Goal: Check status: Check status

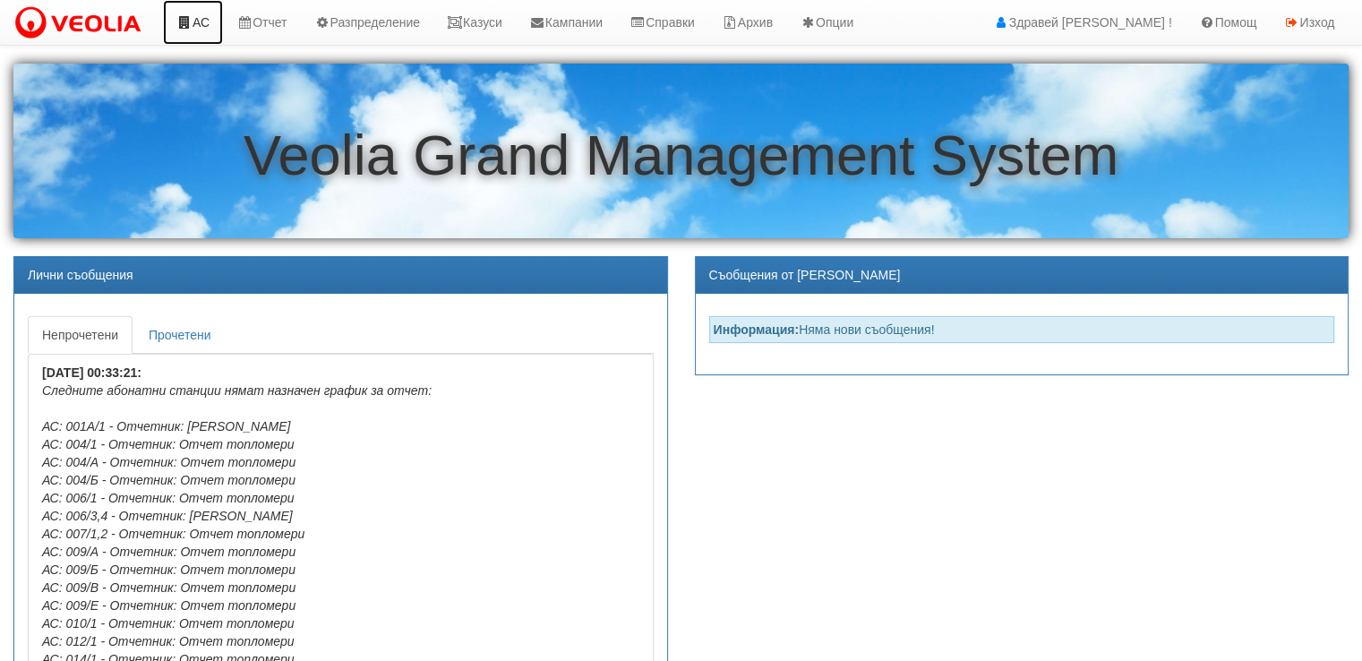
click at [204, 18] on link "АС" at bounding box center [193, 22] width 60 height 45
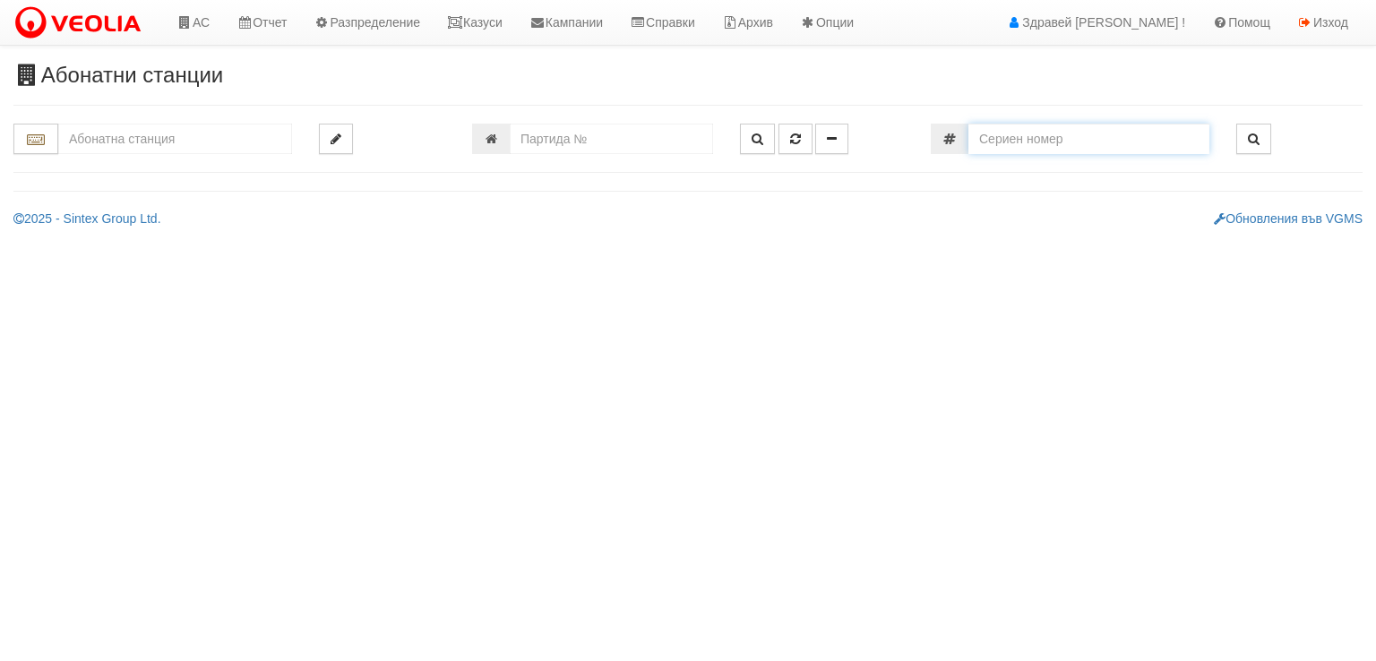
click at [1149, 150] on input "number" at bounding box center [1088, 139] width 241 height 30
paste input "12344759"
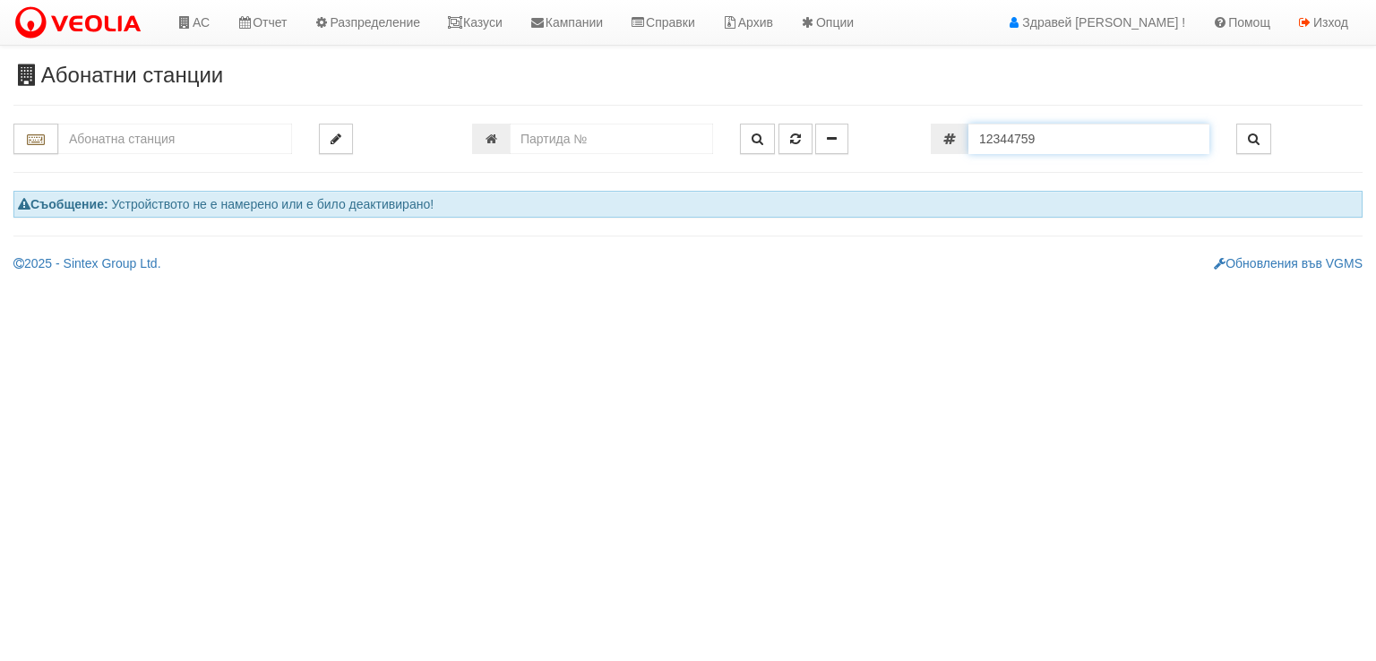
click at [974, 139] on input "12344759" at bounding box center [1088, 139] width 241 height 30
click at [975, 136] on input "12344759" at bounding box center [1088, 139] width 241 height 30
click at [979, 135] on input "12344759" at bounding box center [1088, 139] width 241 height 30
click at [1051, 138] on input "12344759" at bounding box center [1088, 139] width 241 height 30
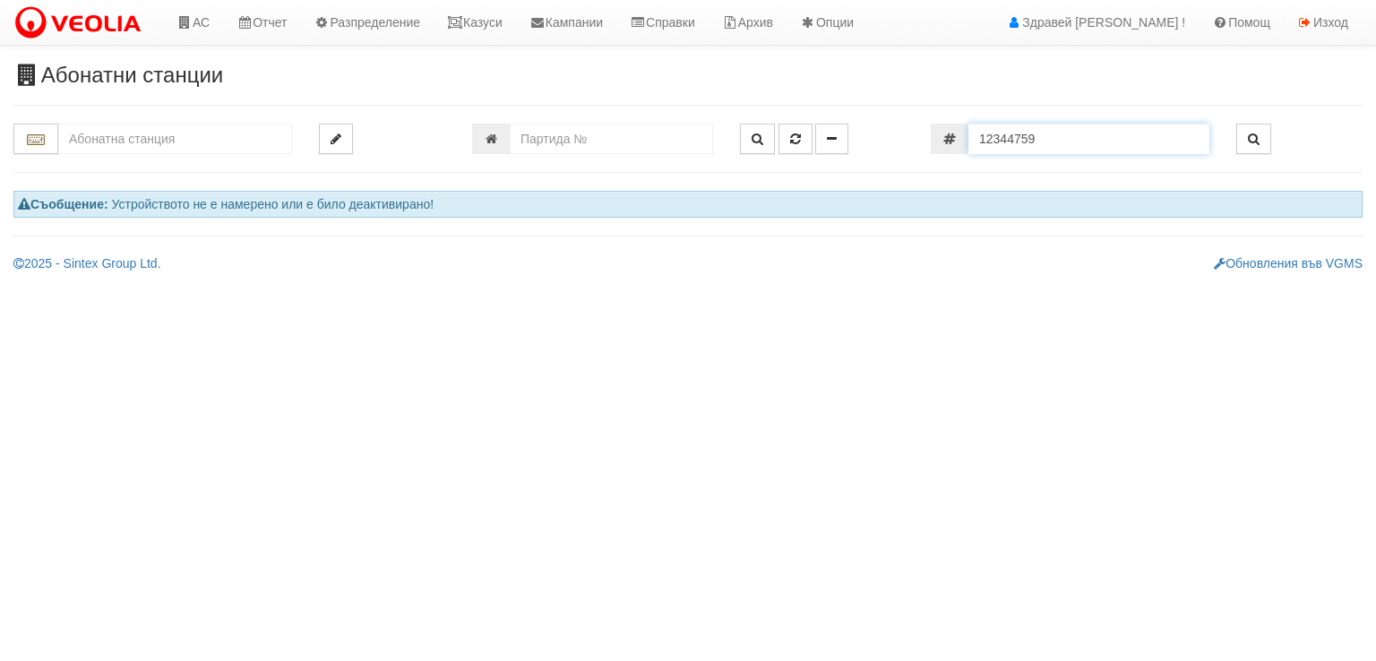
drag, startPoint x: 1048, startPoint y: 138, endPoint x: 961, endPoint y: 164, distance: 90.7
click at [961, 164] on div at bounding box center [687, 148] width 1349 height 49
paste input "67796"
click at [982, 137] on input "12367796" at bounding box center [1088, 139] width 241 height 30
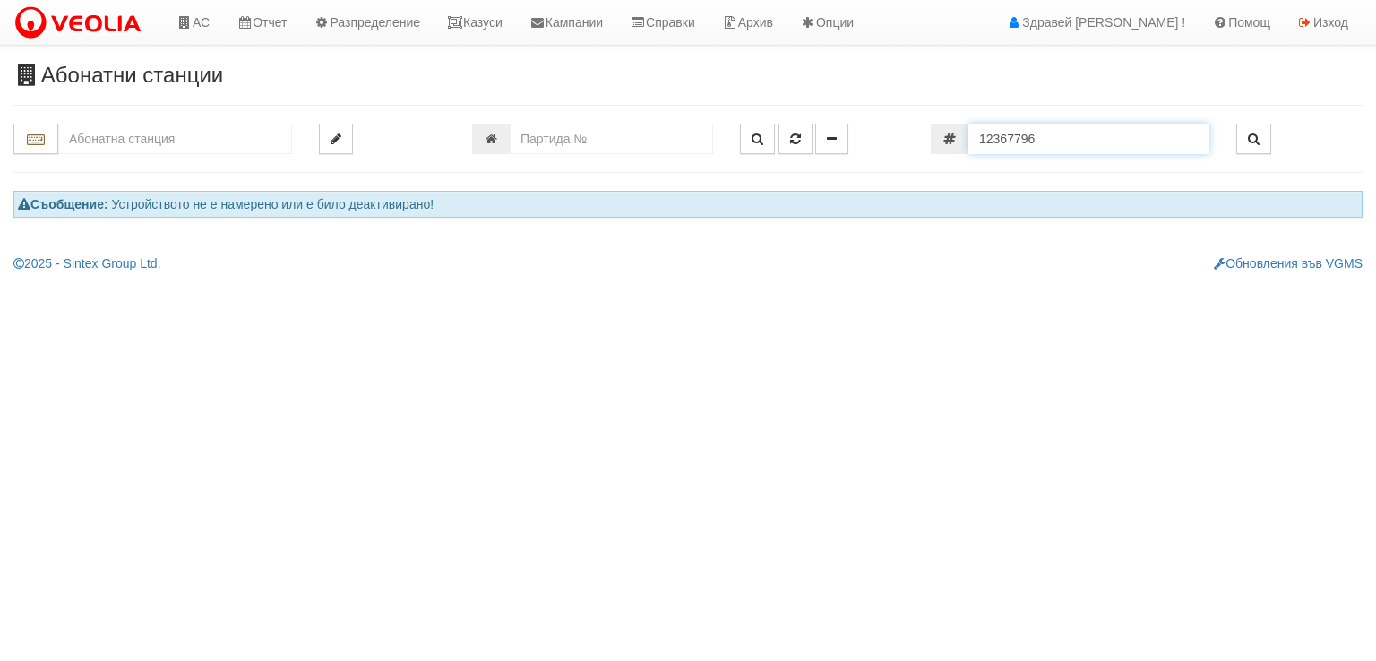
type input "12367796"
type input "009/Б - "ВЕОЛИЯ ЕНЕРДЖИ ВАРНА " ЕАД"
type input "23800"
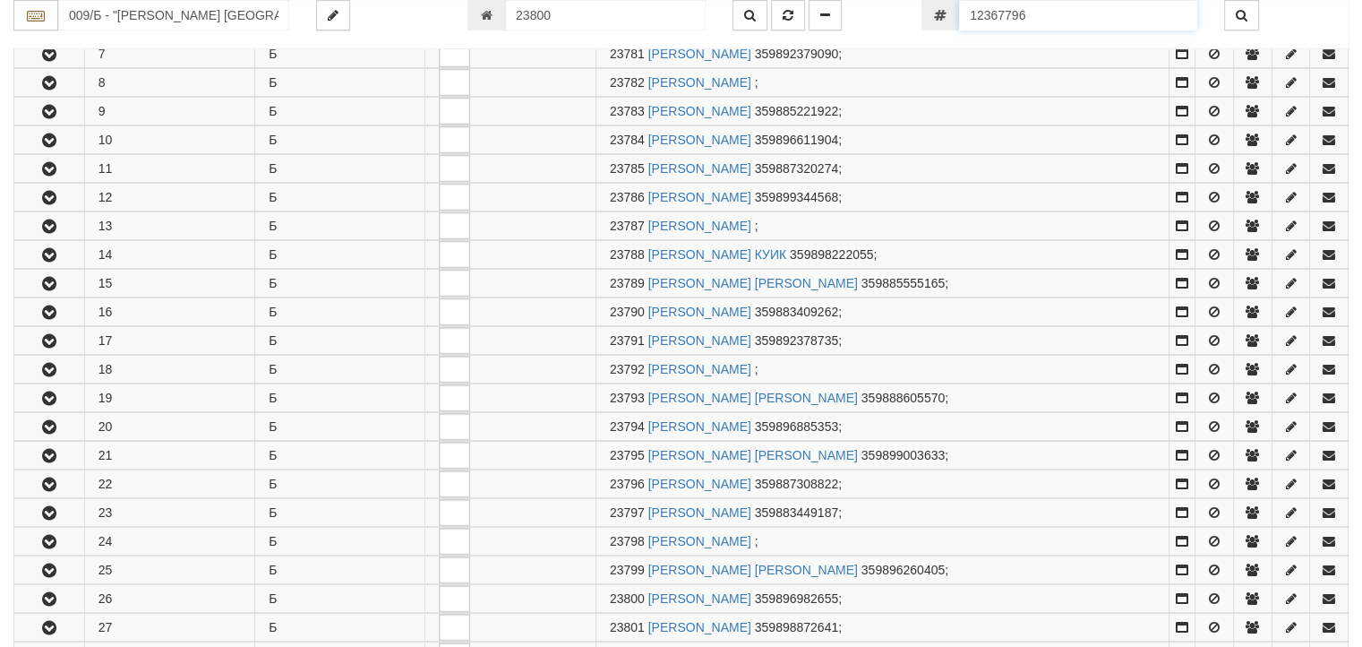
scroll to position [1060, 0]
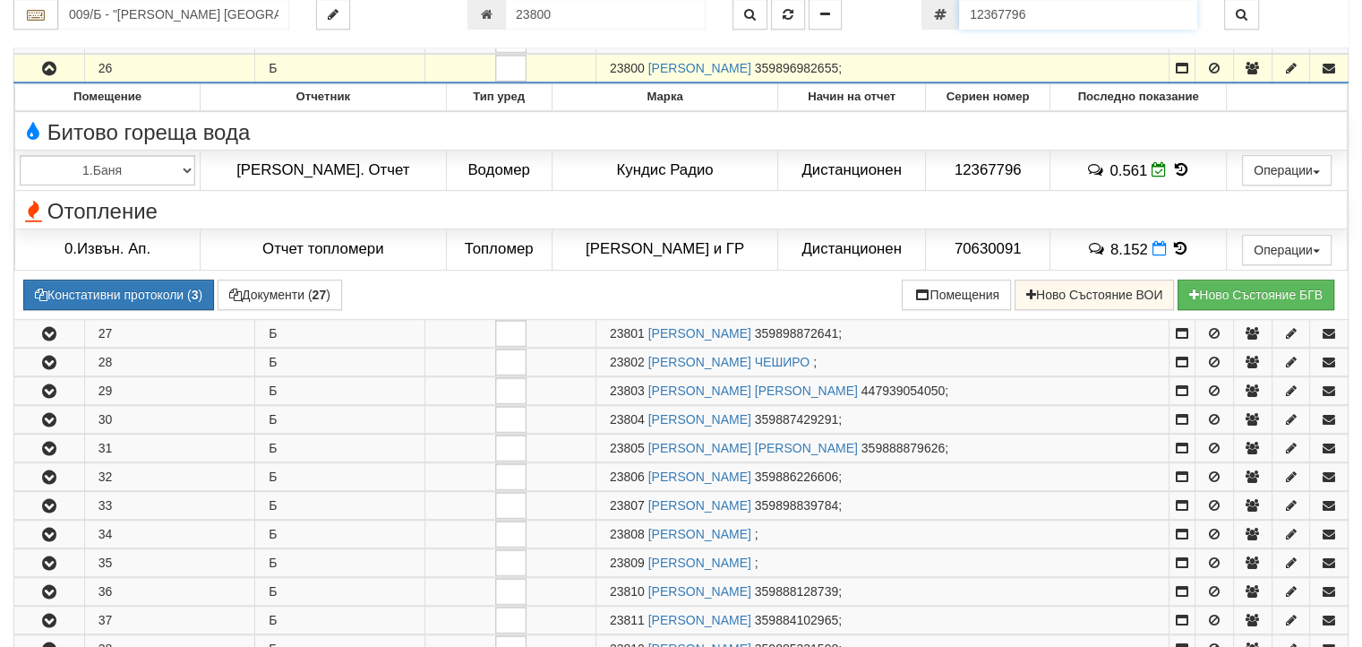
drag, startPoint x: 1017, startPoint y: 24, endPoint x: 951, endPoint y: 36, distance: 66.4
click at [951, 36] on div "009/Б - "ВЕОЛИЯ ЕНЕРДЖИ ВАРНА " ЕАД 23800" at bounding box center [680, 24] width 1335 height 49
paste input "406270"
type input "12406270"
type input "202/5 - "ВЕОЛИЯ ЕНЕРДЖИ ВАРНА " ЕАД"
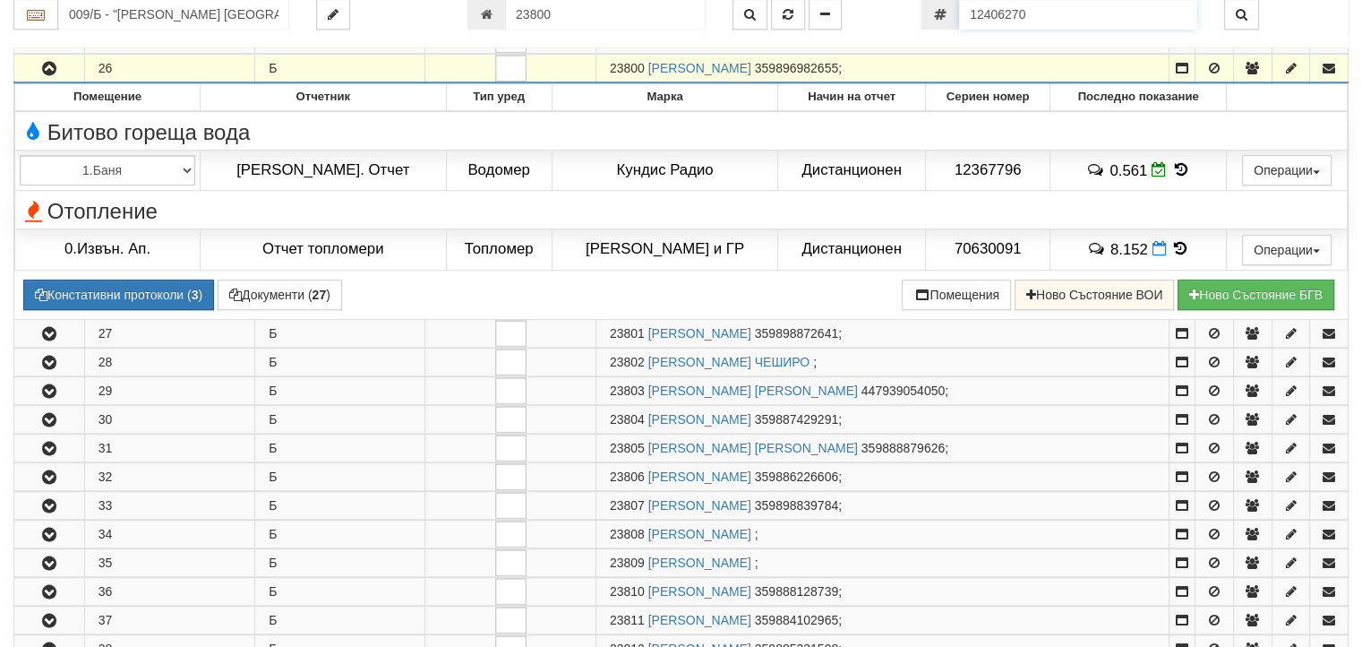
type input "12510"
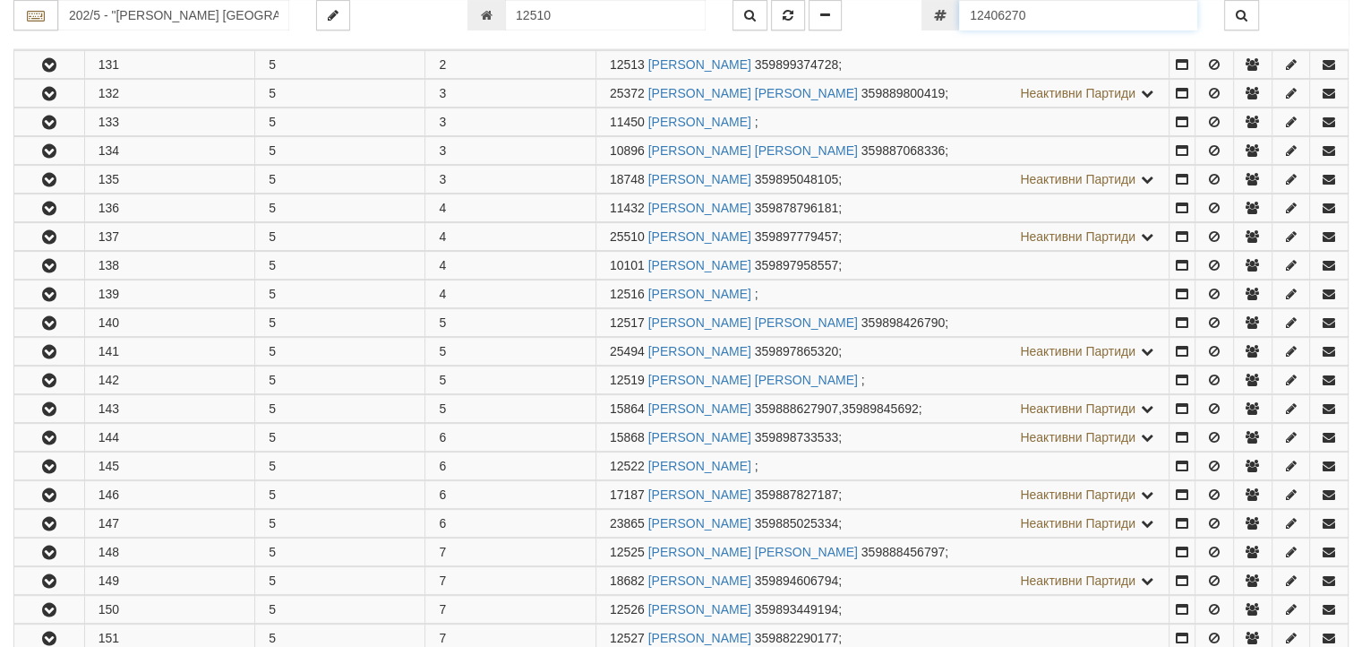
scroll to position [381, 0]
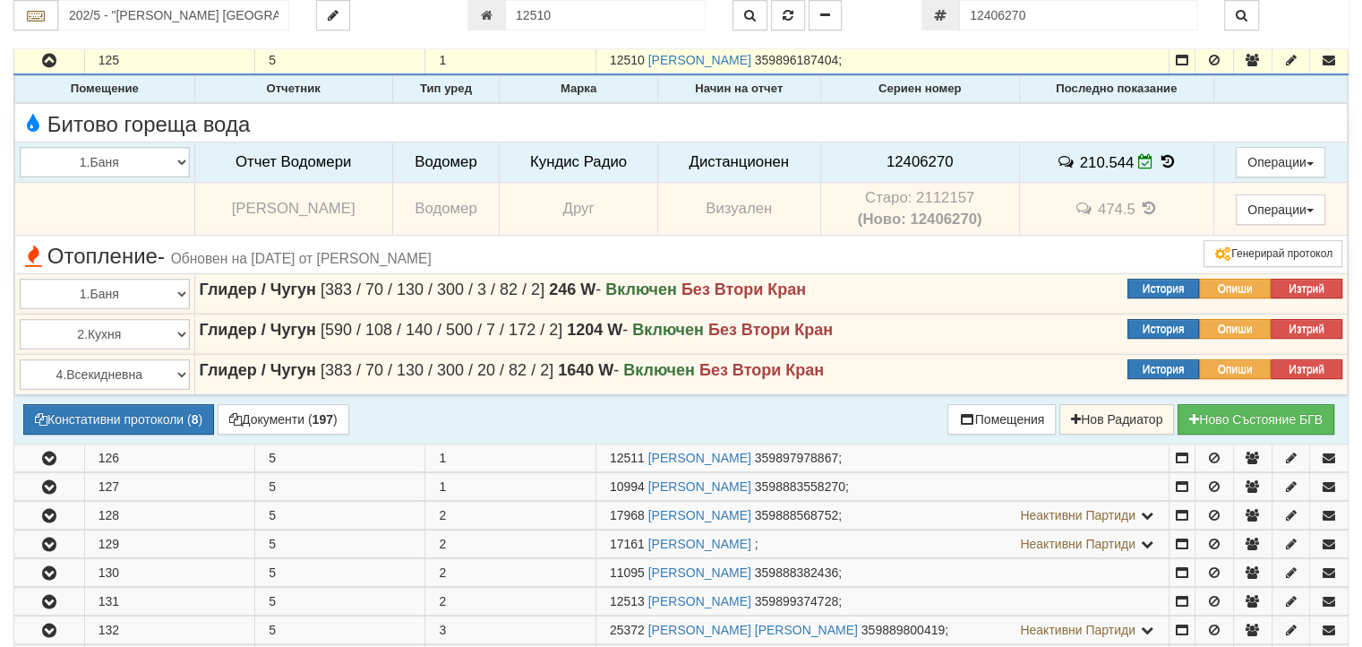
click at [1164, 159] on icon at bounding box center [1168, 161] width 20 height 15
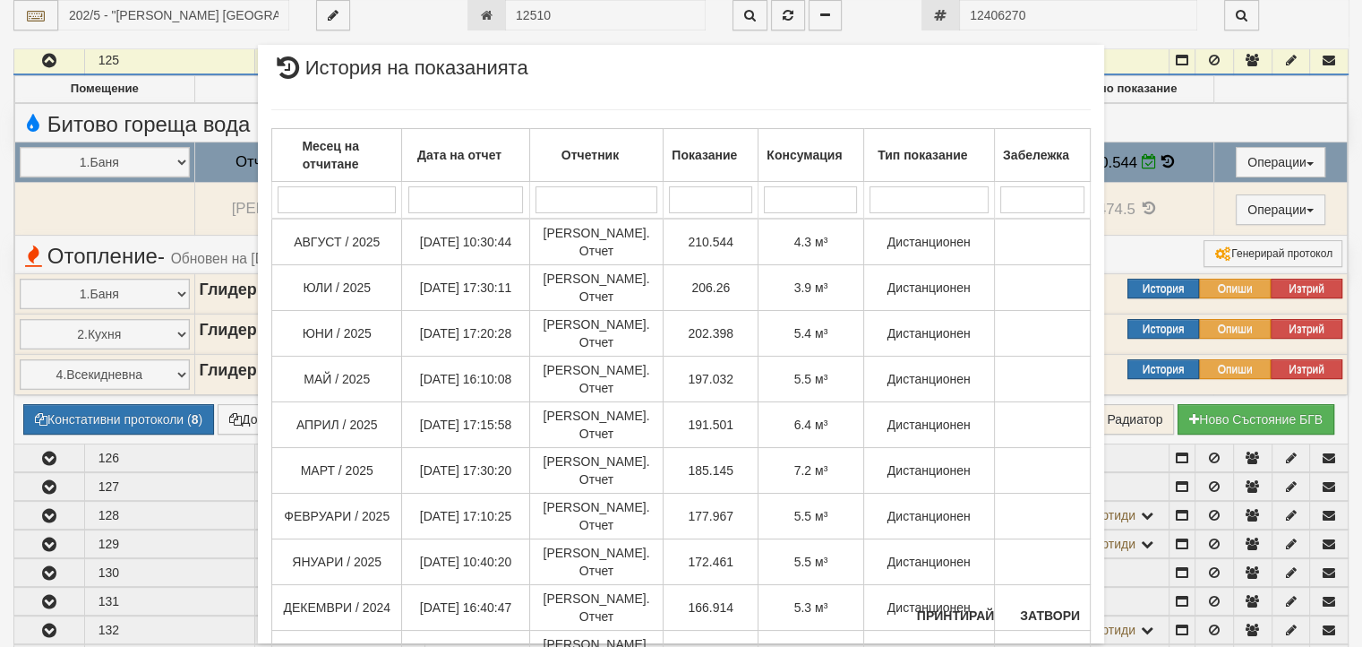
click at [1026, 600] on div "Месец на отчитане Дата на отчет Отчетник Показание Консумация Тип показание Заб…" at bounding box center [681, 438] width 820 height 695
click at [1028, 613] on button "Затвори" at bounding box center [1050, 615] width 82 height 29
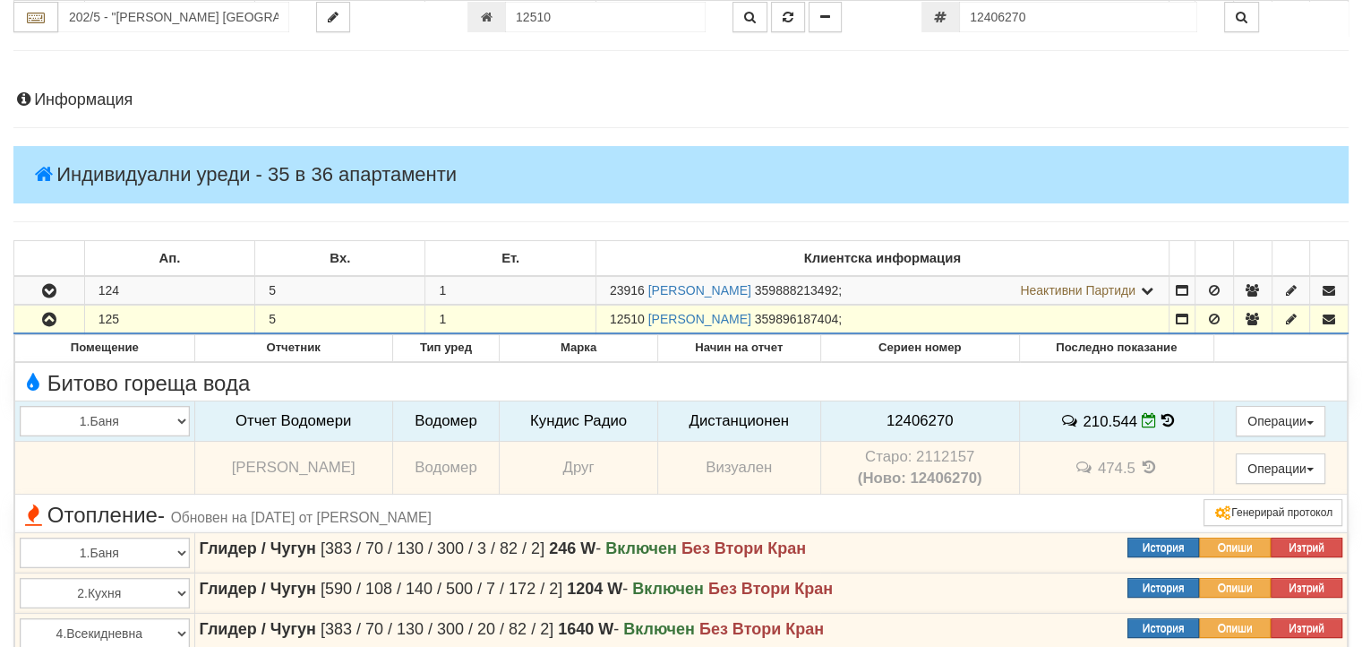
scroll to position [0, 0]
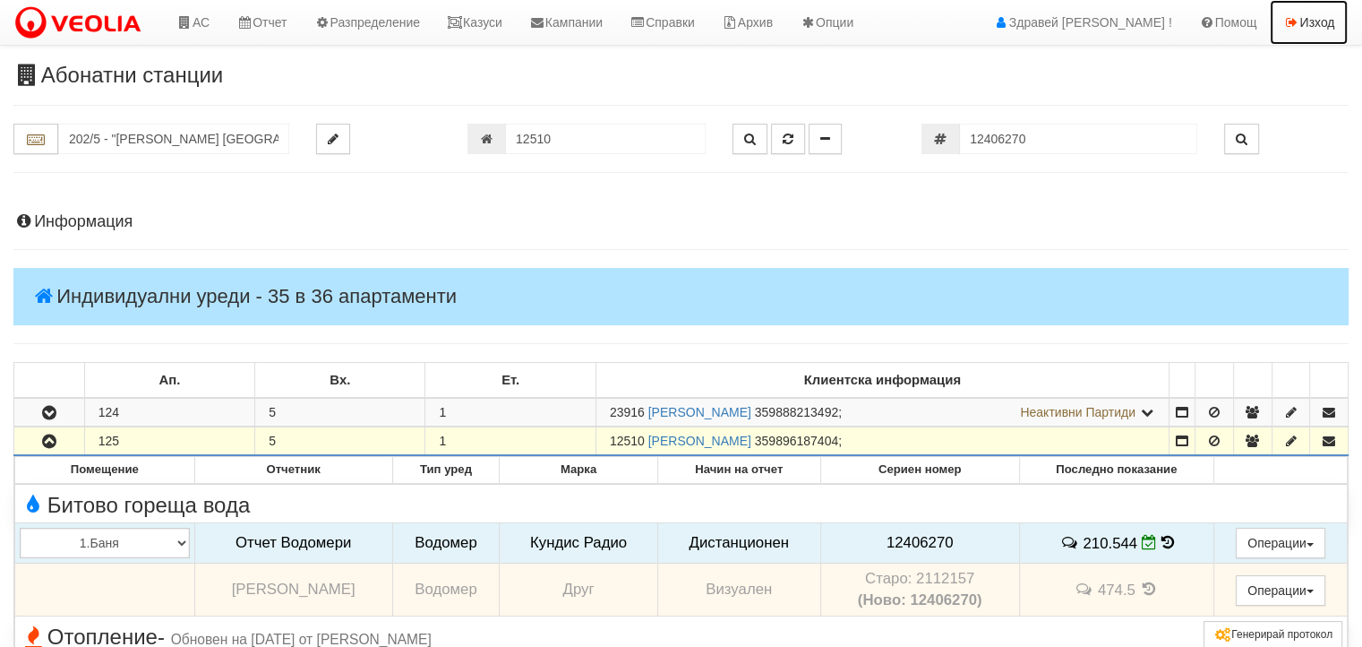
click at [1292, 16] on icon at bounding box center [1291, 22] width 16 height 13
